Goal: Task Accomplishment & Management: Use online tool/utility

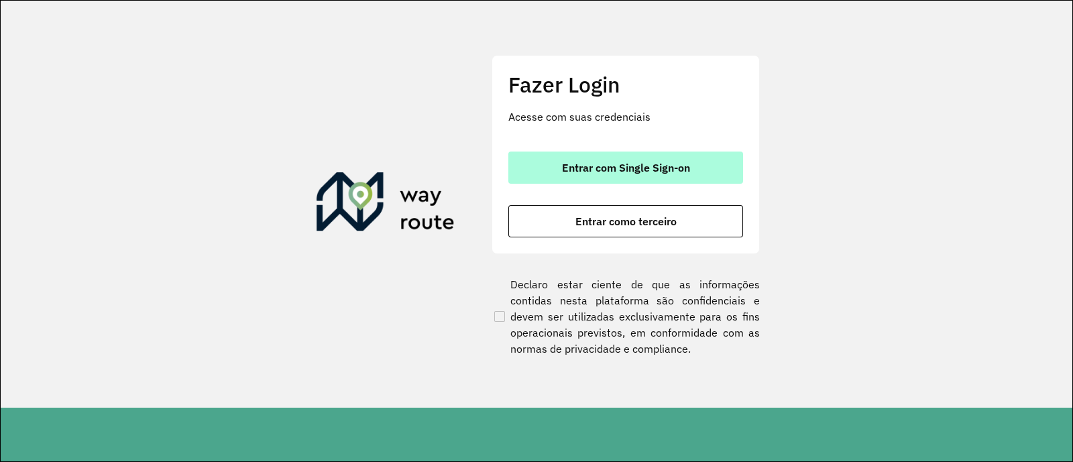
click at [671, 168] on span "Entrar com Single Sign-on" at bounding box center [626, 167] width 128 height 11
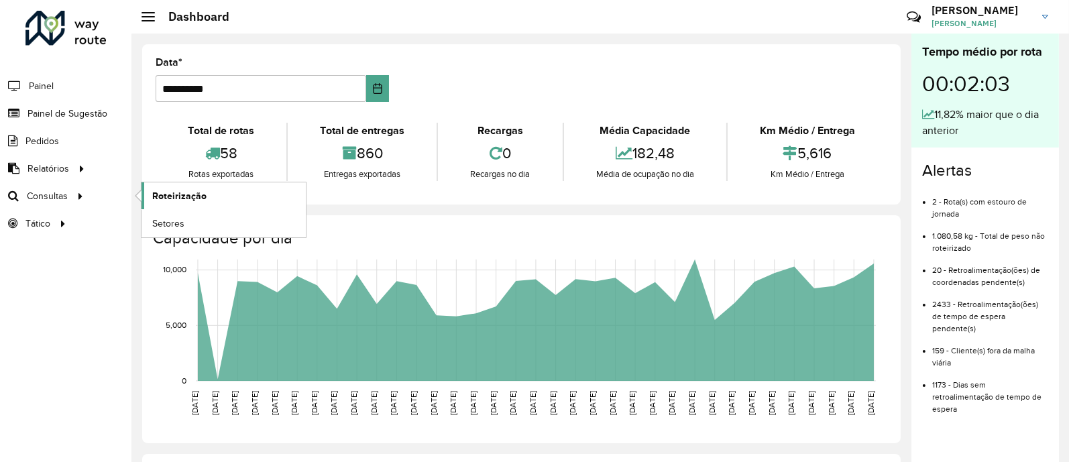
click at [182, 198] on span "Roteirização" at bounding box center [179, 196] width 54 height 14
click at [185, 227] on link "Setores" at bounding box center [223, 223] width 164 height 27
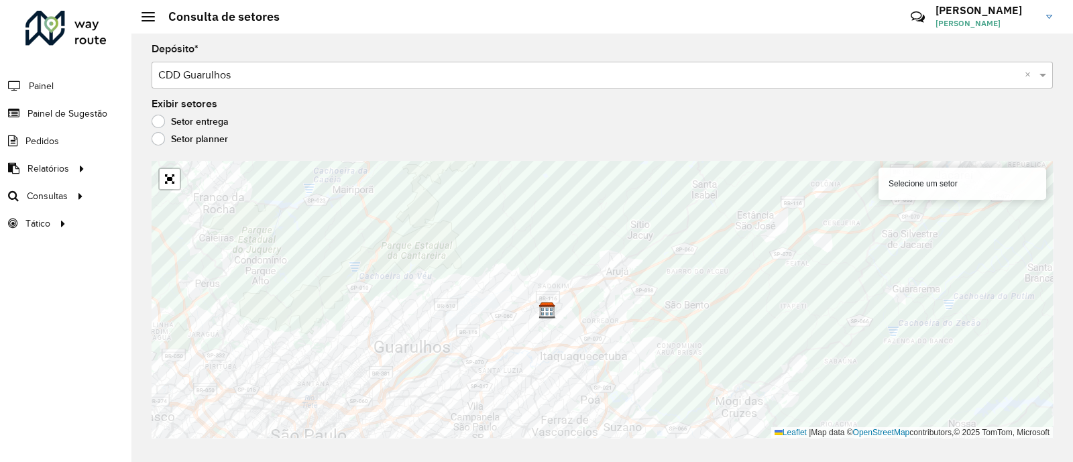
click at [158, 145] on label "Setor planner" at bounding box center [190, 138] width 76 height 13
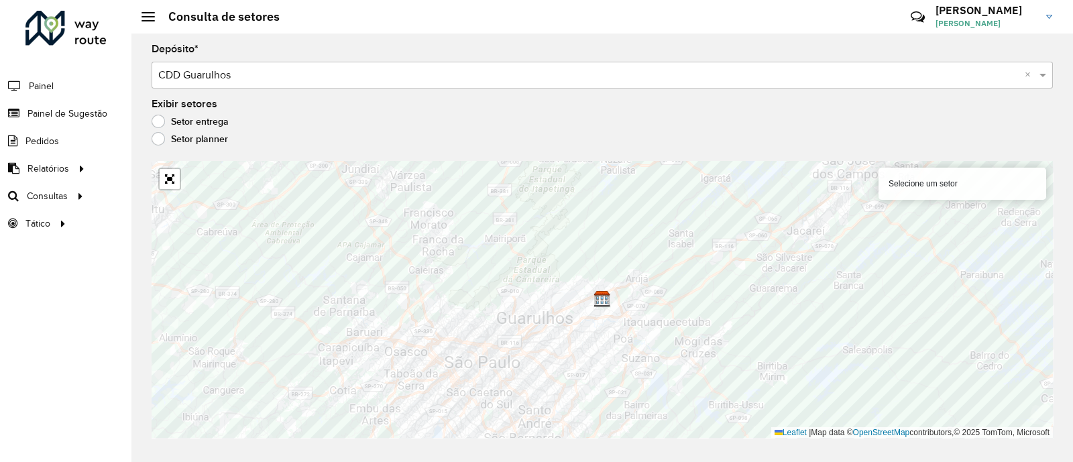
click at [156, 119] on label "Setor entrega" at bounding box center [190, 121] width 77 height 13
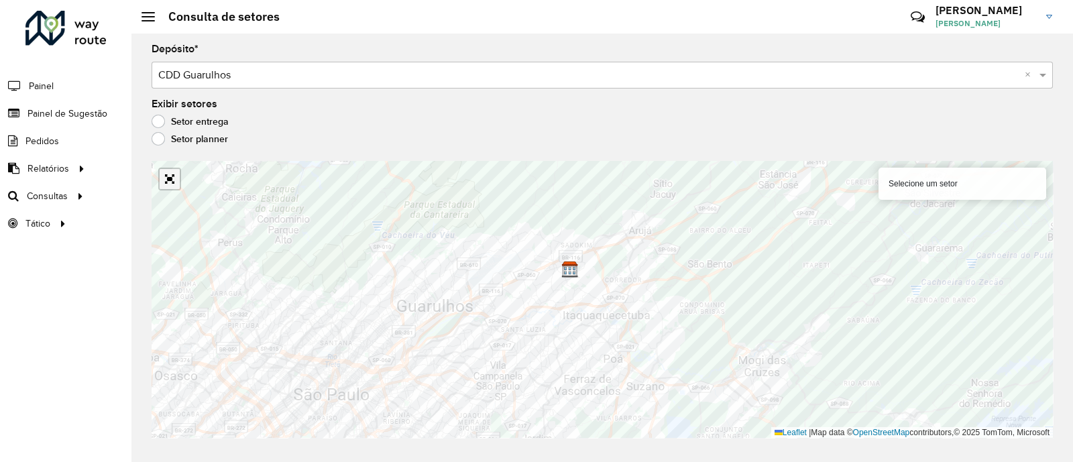
click at [168, 176] on link "Abrir mapa em tela cheia" at bounding box center [170, 179] width 20 height 20
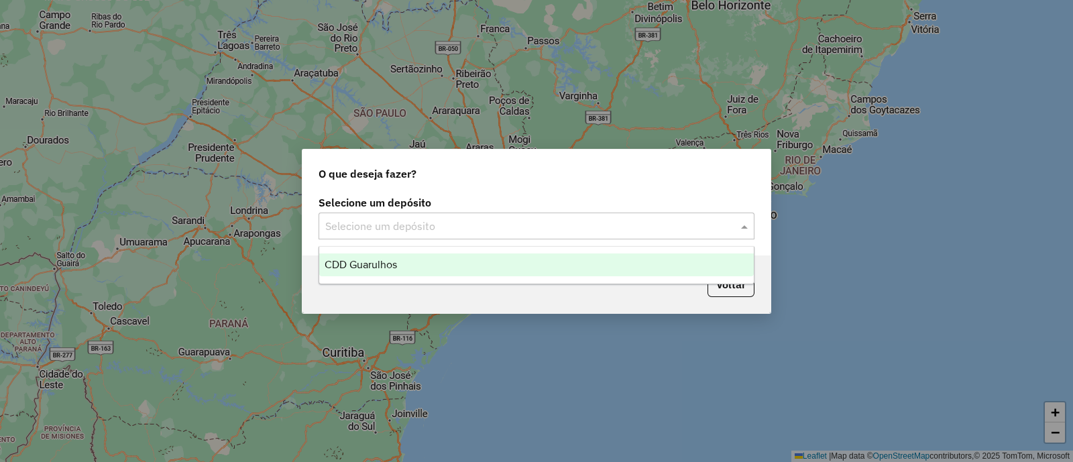
click at [501, 224] on input "text" at bounding box center [523, 227] width 396 height 16
click at [380, 271] on div "CDD Guarulhos" at bounding box center [536, 264] width 435 height 23
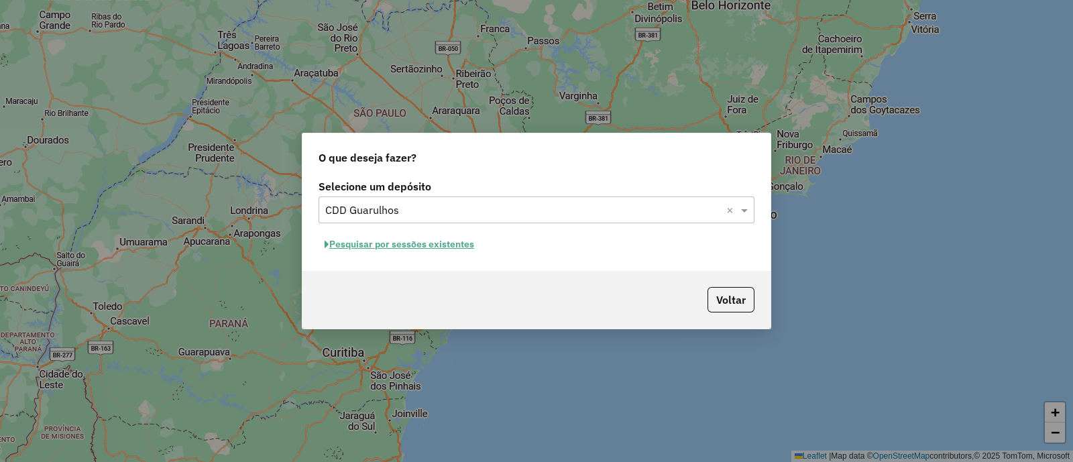
click at [392, 245] on button "Pesquisar por sessões existentes" at bounding box center [400, 244] width 162 height 21
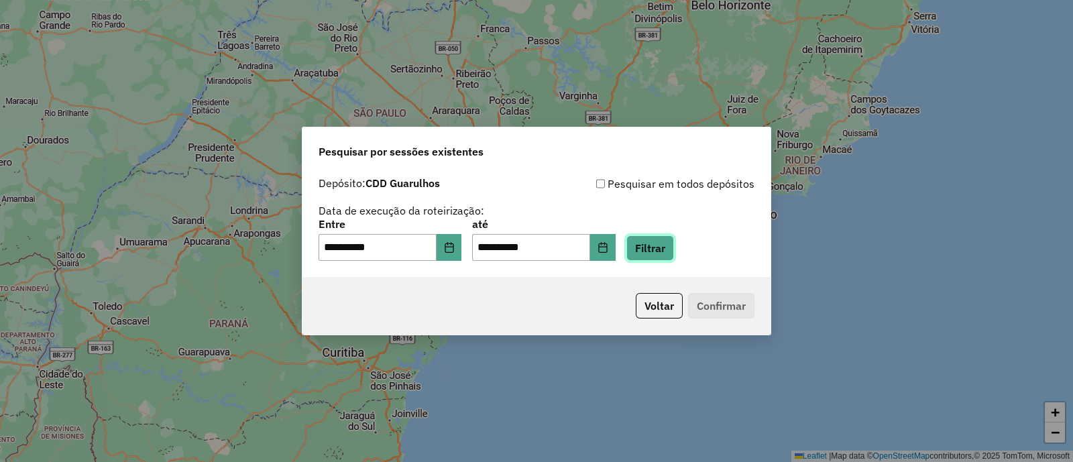
click at [674, 256] on button "Filtrar" at bounding box center [650, 247] width 48 height 25
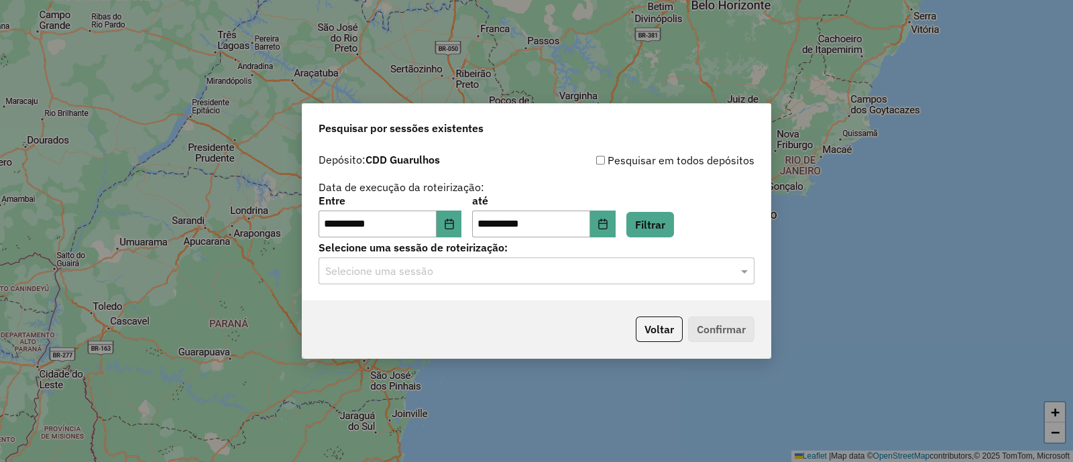
click at [610, 290] on div "**********" at bounding box center [536, 224] width 468 height 154
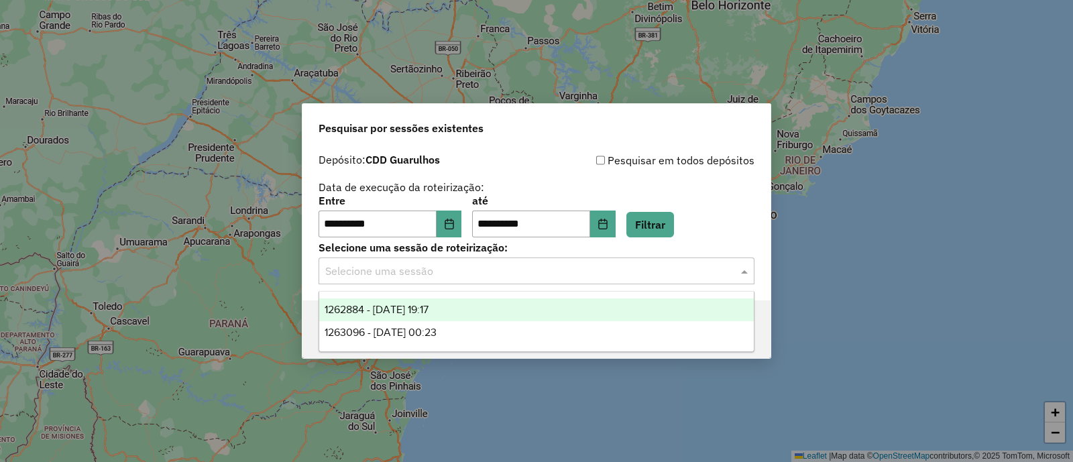
click at [608, 280] on div "Selecione uma sessão" at bounding box center [537, 271] width 436 height 27
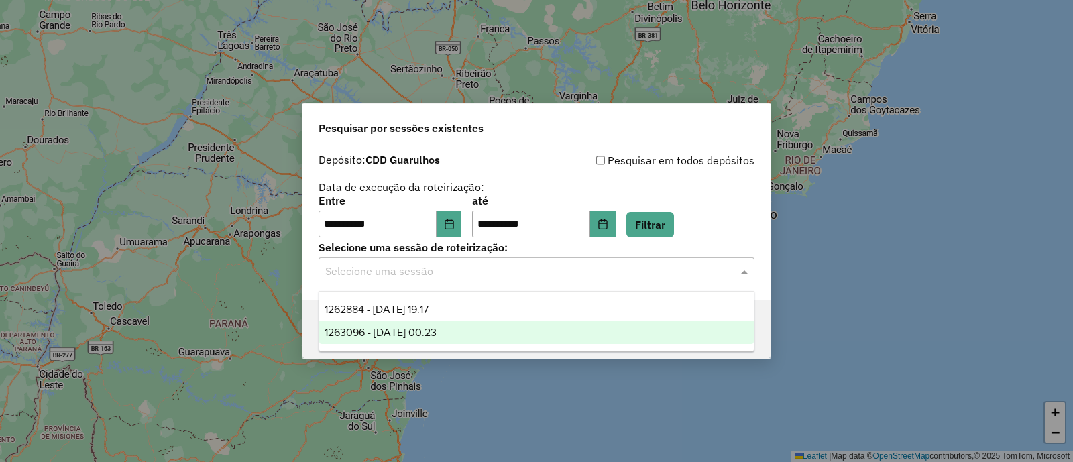
click at [481, 312] on div "1262884 - 10/09/2025 19:17" at bounding box center [536, 309] width 435 height 23
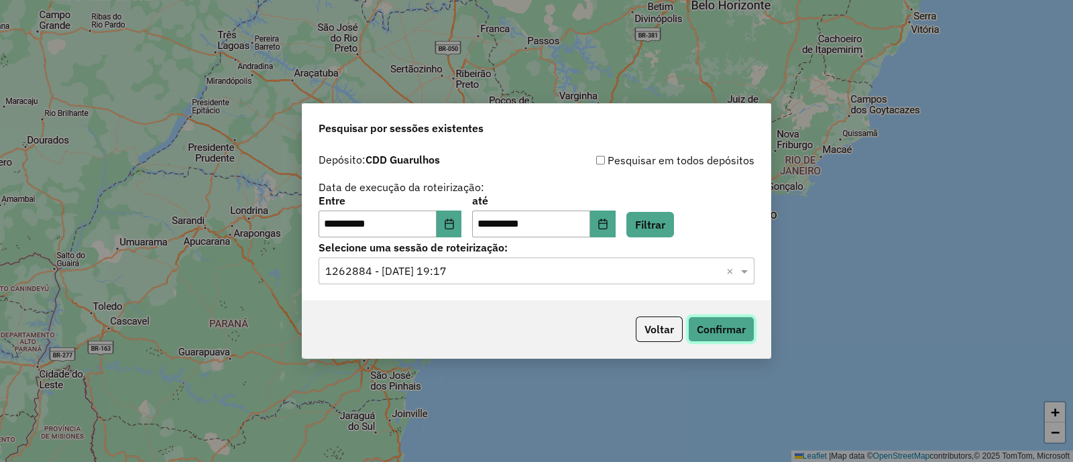
click at [724, 328] on button "Confirmar" at bounding box center [721, 329] width 66 height 25
